Goal: Find specific page/section: Find specific page/section

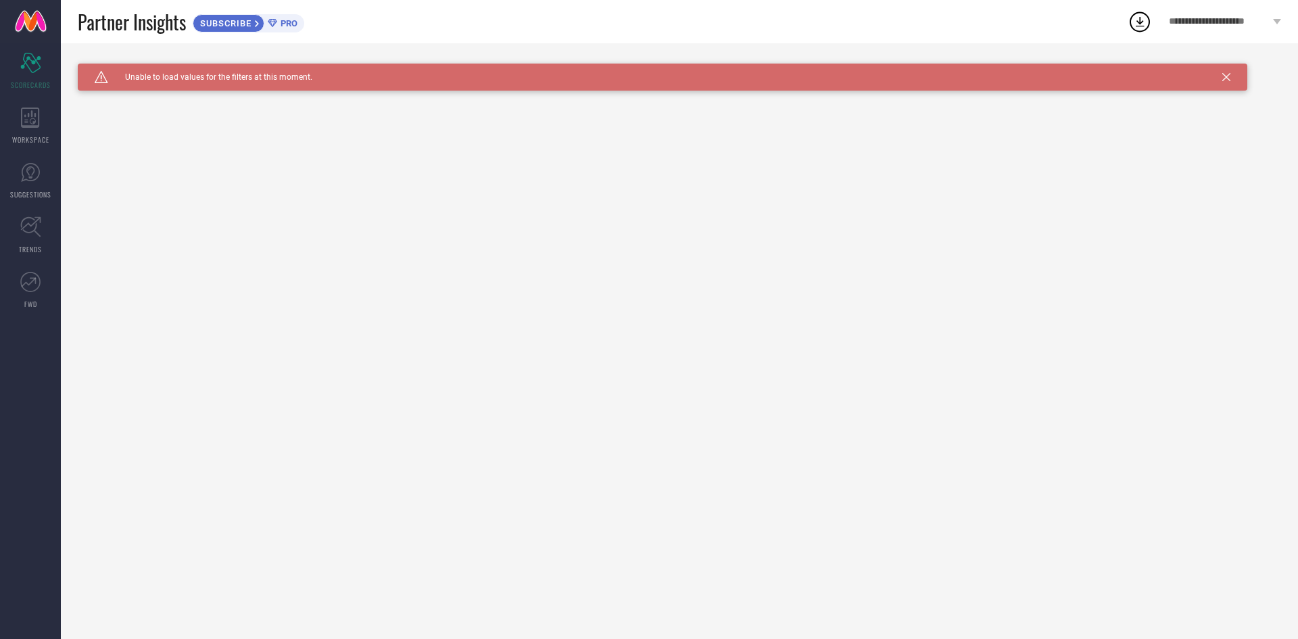
click at [285, 75] on span "Unable to load values for the filters at this moment." at bounding box center [210, 76] width 204 height 9
click at [1226, 73] on icon at bounding box center [1227, 77] width 8 height 8
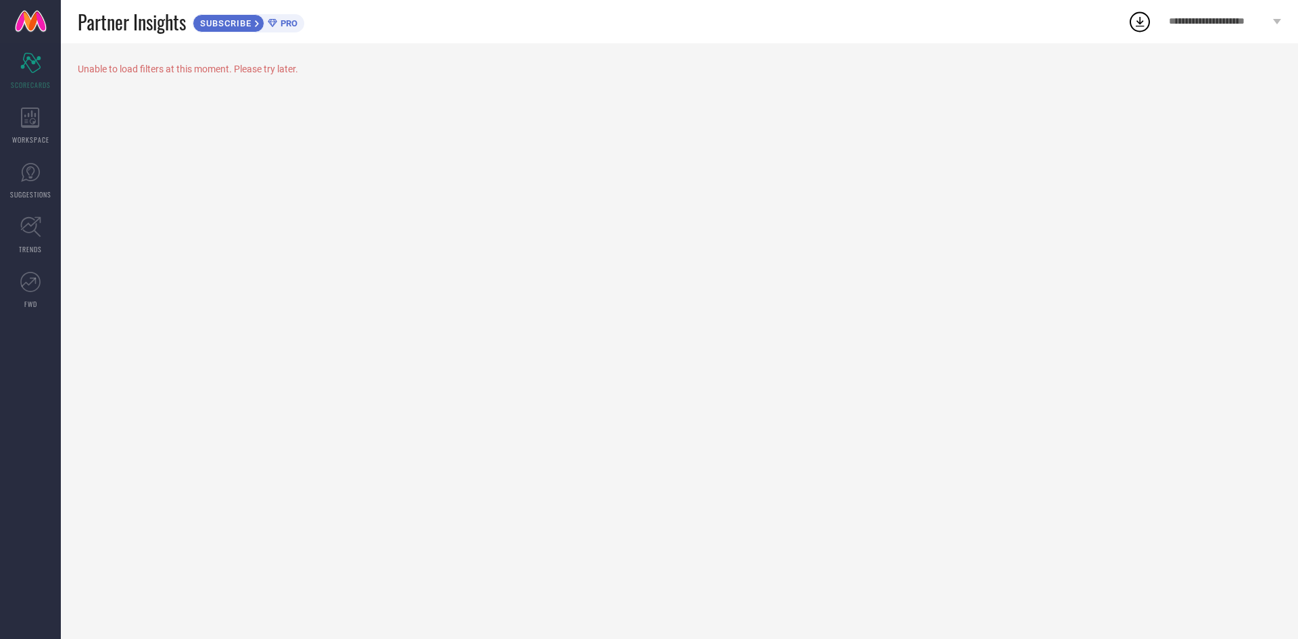
click at [163, 65] on div "Unable to load filters at this moment. Please try later." at bounding box center [680, 69] width 1204 height 11
click at [31, 124] on icon at bounding box center [30, 118] width 19 height 20
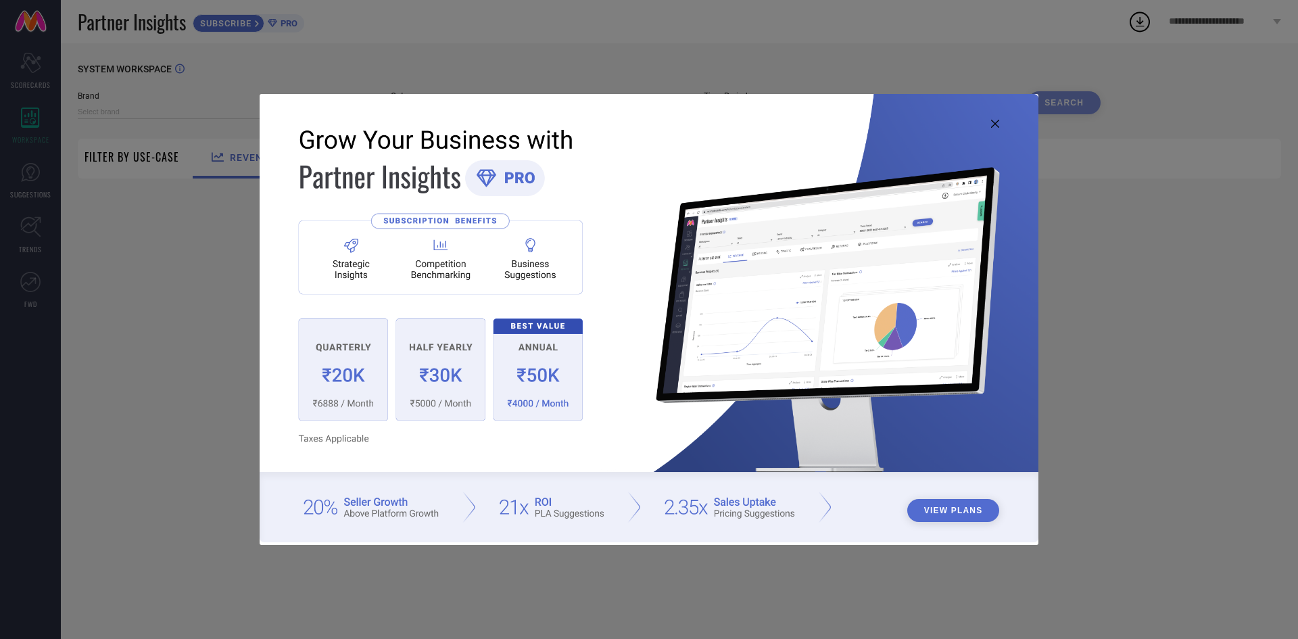
type input "1 STOP FASHION"
type input "All"
click at [999, 122] on icon at bounding box center [995, 124] width 8 height 8
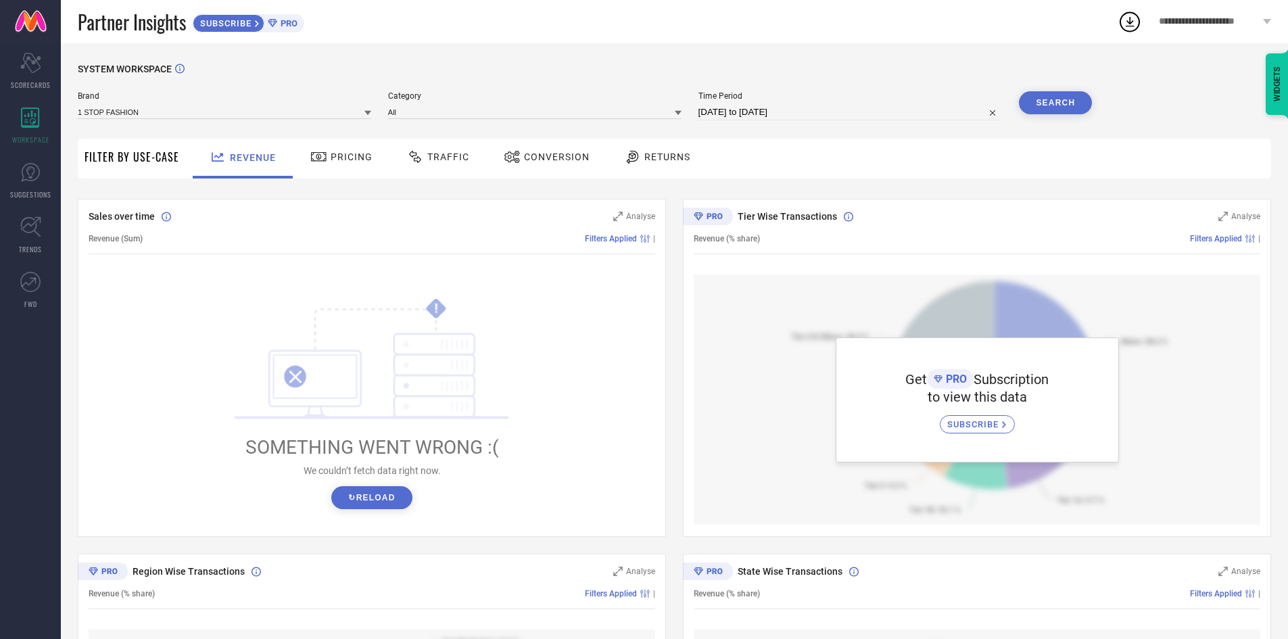
click at [373, 495] on button "↻ Reload" at bounding box center [371, 497] width 80 height 23
click at [30, 189] on span "SUGGESTIONS" at bounding box center [30, 194] width 41 height 10
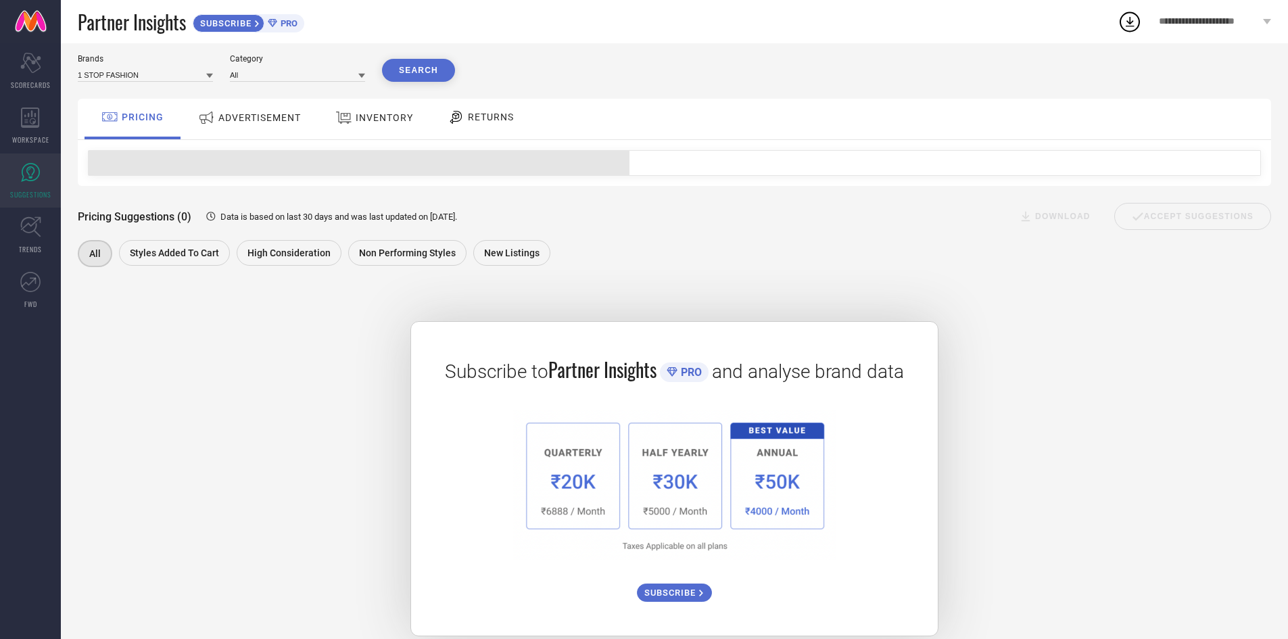
scroll to position [57, 0]
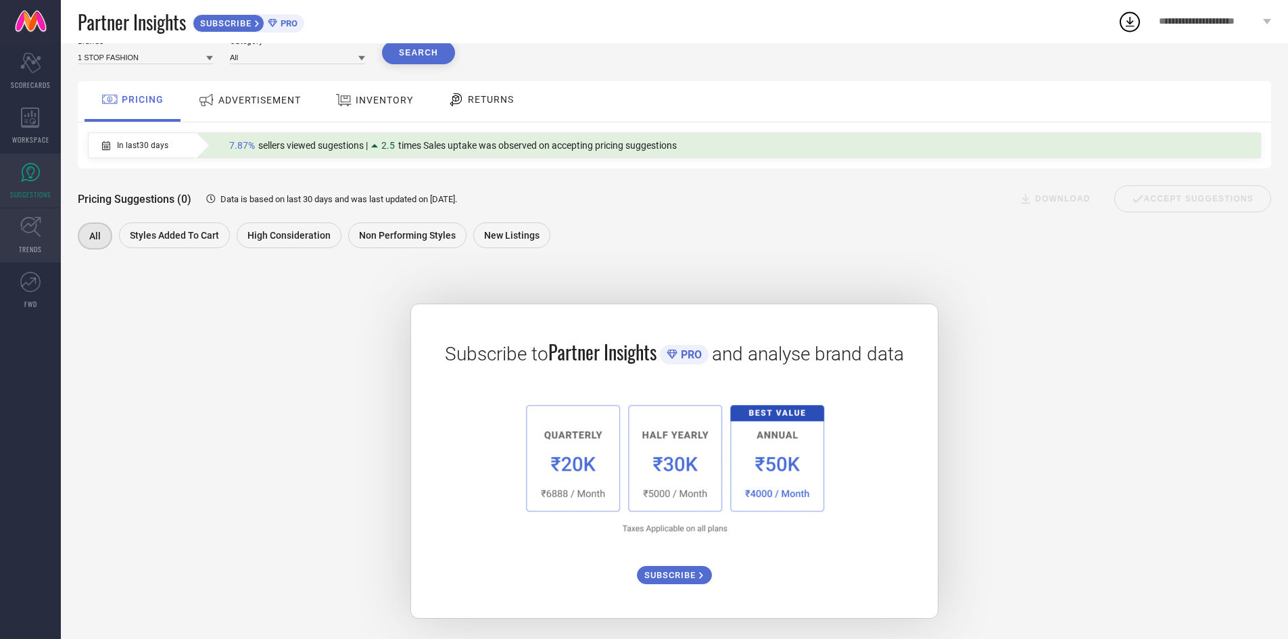
click at [43, 243] on link "TRENDS" at bounding box center [30, 235] width 61 height 54
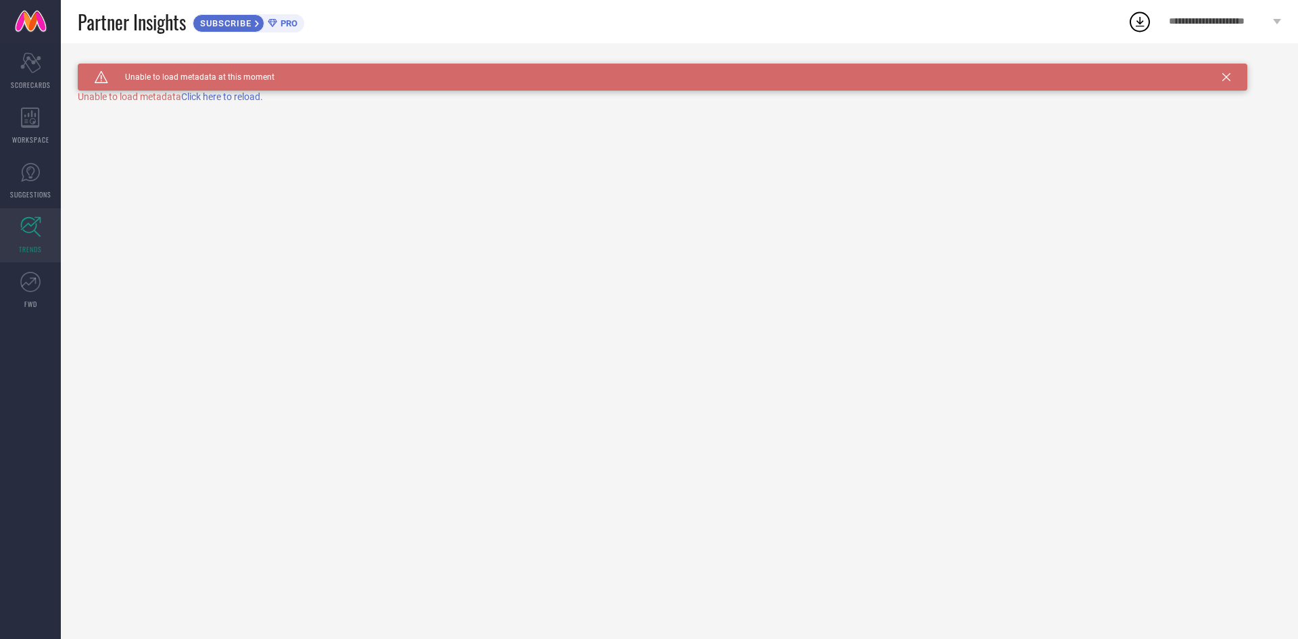
click at [227, 92] on span "Click here to reload." at bounding box center [222, 96] width 82 height 11
click at [227, 92] on div "Caution Created with Sketch. Unable to load metadata at this moment TRENDS" at bounding box center [680, 341] width 1238 height 596
click at [227, 92] on span "Click here to reload." at bounding box center [222, 96] width 82 height 11
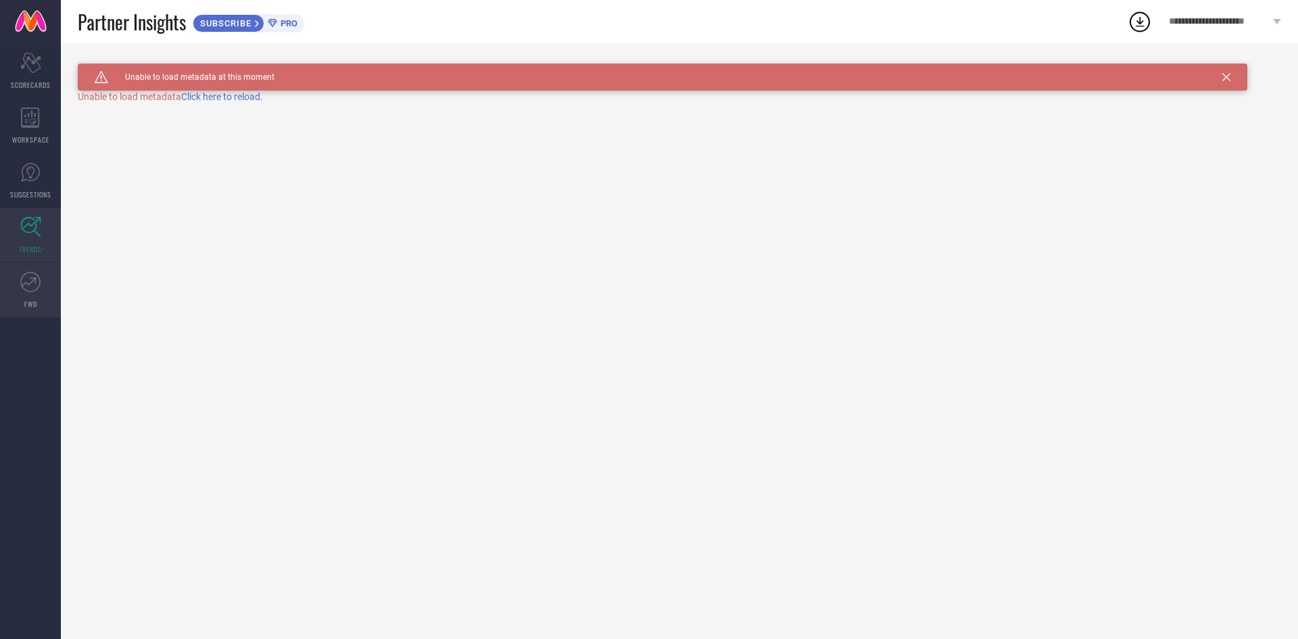
click at [33, 287] on icon at bounding box center [30, 282] width 20 height 20
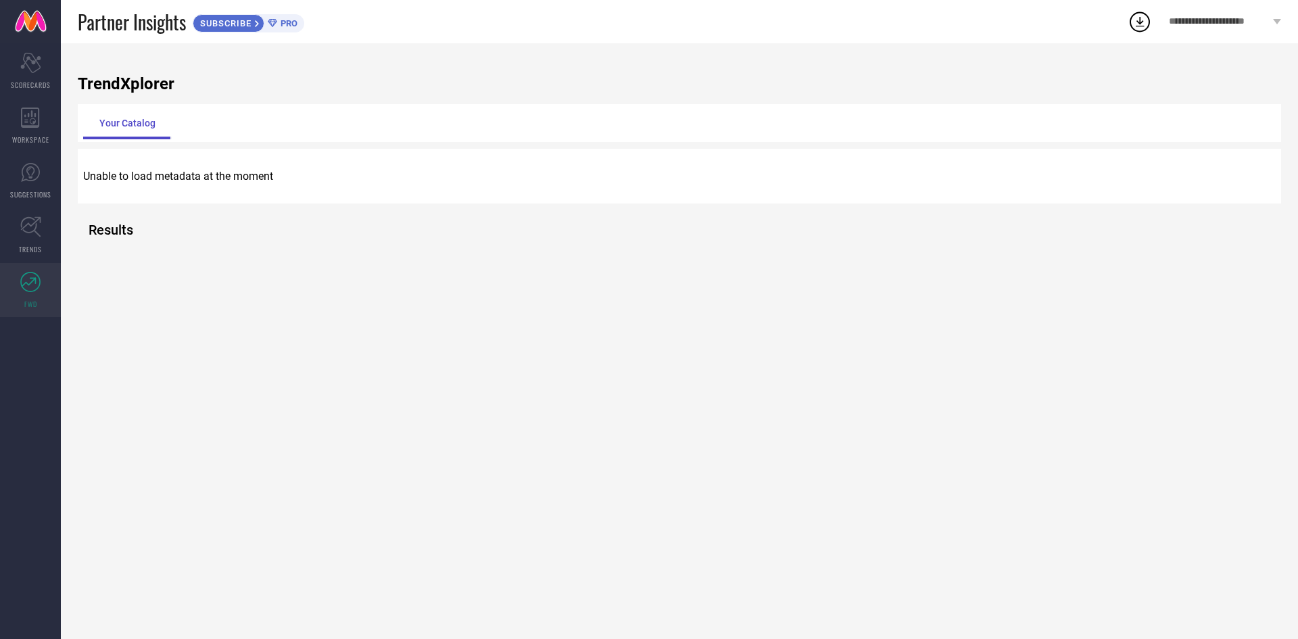
click at [285, 28] on span "PRO" at bounding box center [287, 23] width 20 height 10
